Goal: Find specific page/section: Find specific page/section

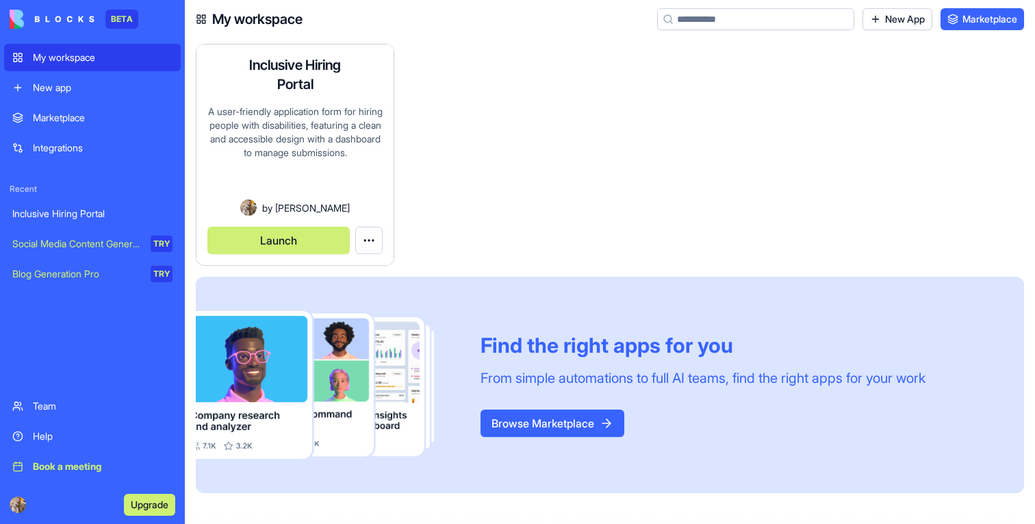
click at [310, 240] on button "Launch" at bounding box center [278, 240] width 142 height 27
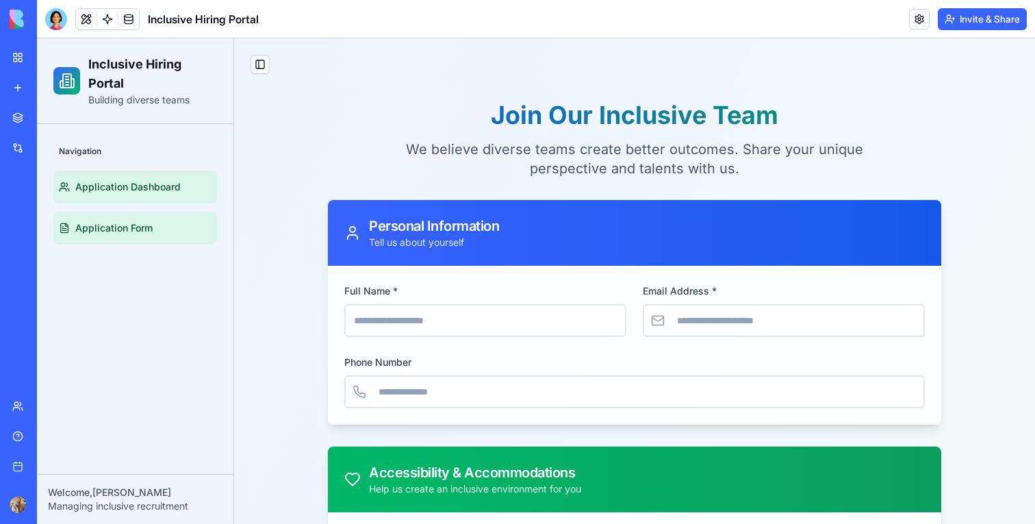
click at [88, 188] on span "Application Dashboard" at bounding box center [127, 187] width 105 height 14
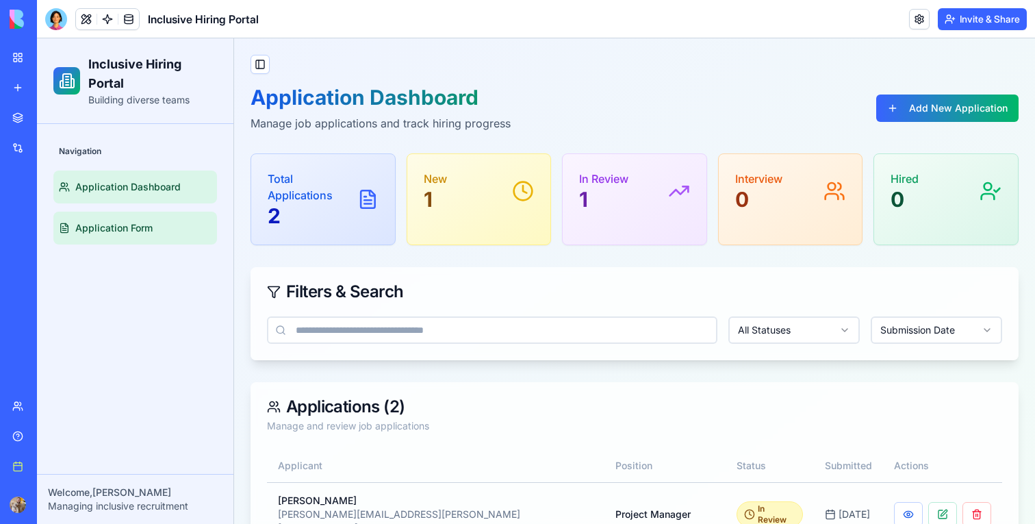
click at [148, 234] on span "Application Form" at bounding box center [113, 228] width 77 height 14
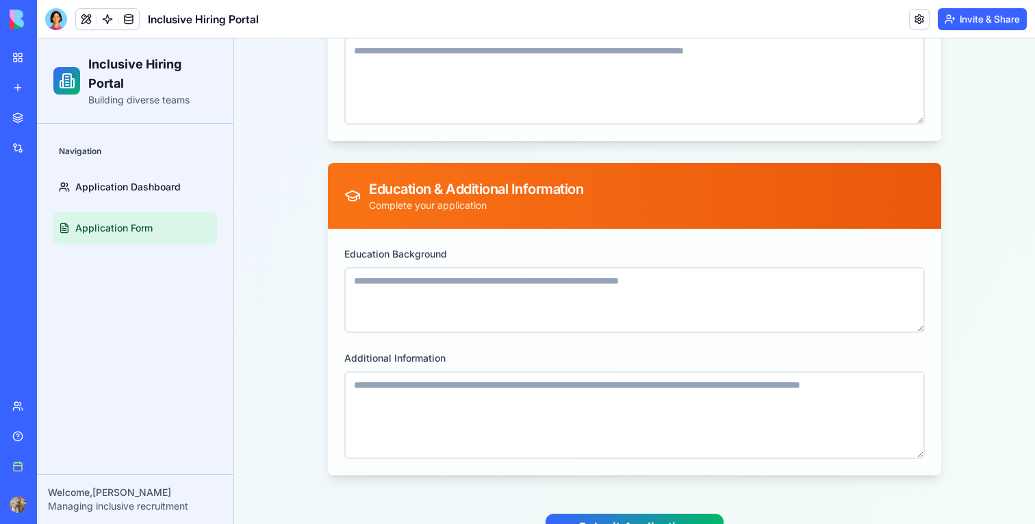
scroll to position [1043, 0]
